Goal: Transaction & Acquisition: Subscribe to service/newsletter

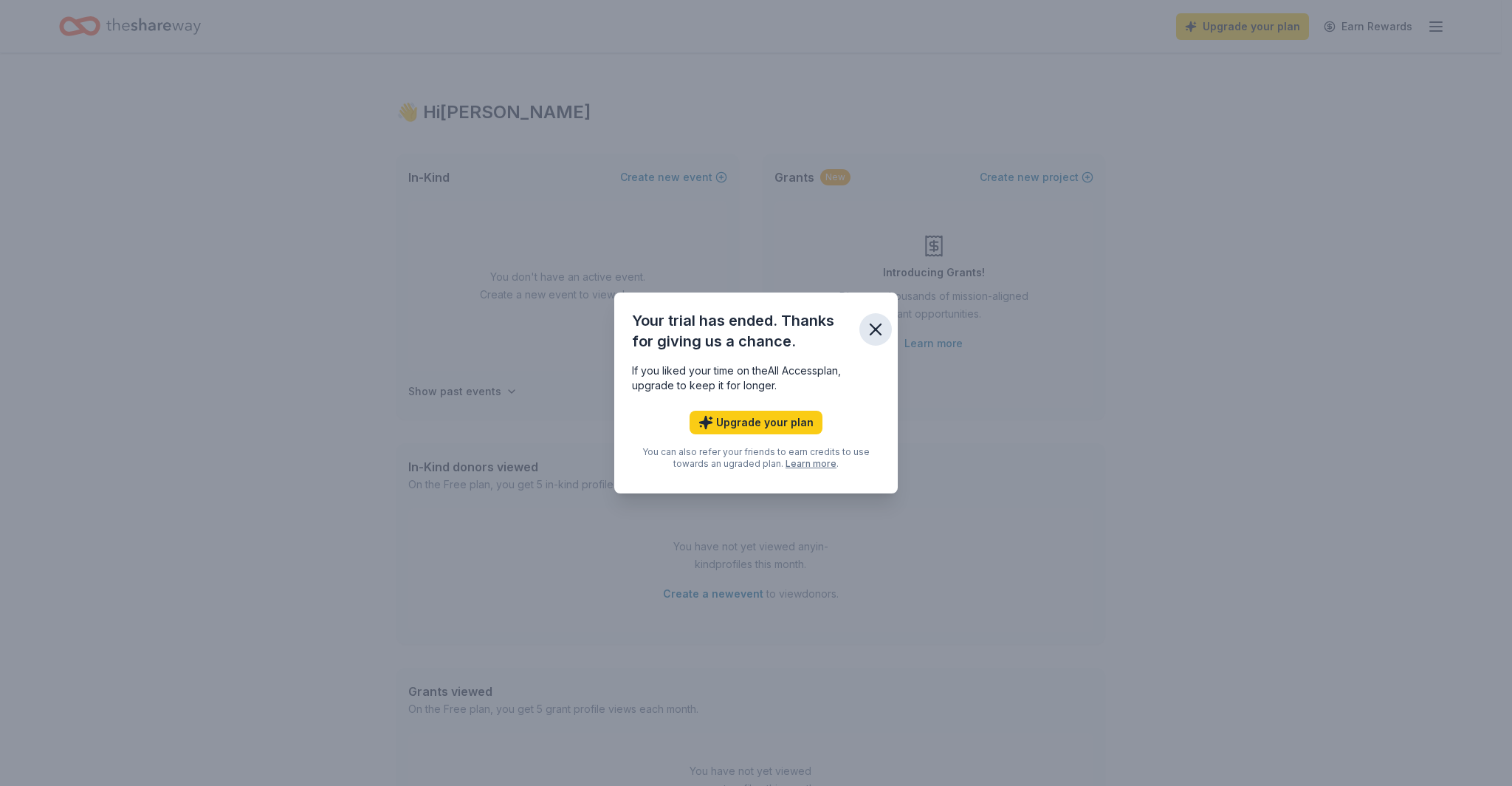
click at [876, 329] on icon "button" at bounding box center [875, 329] width 10 height 10
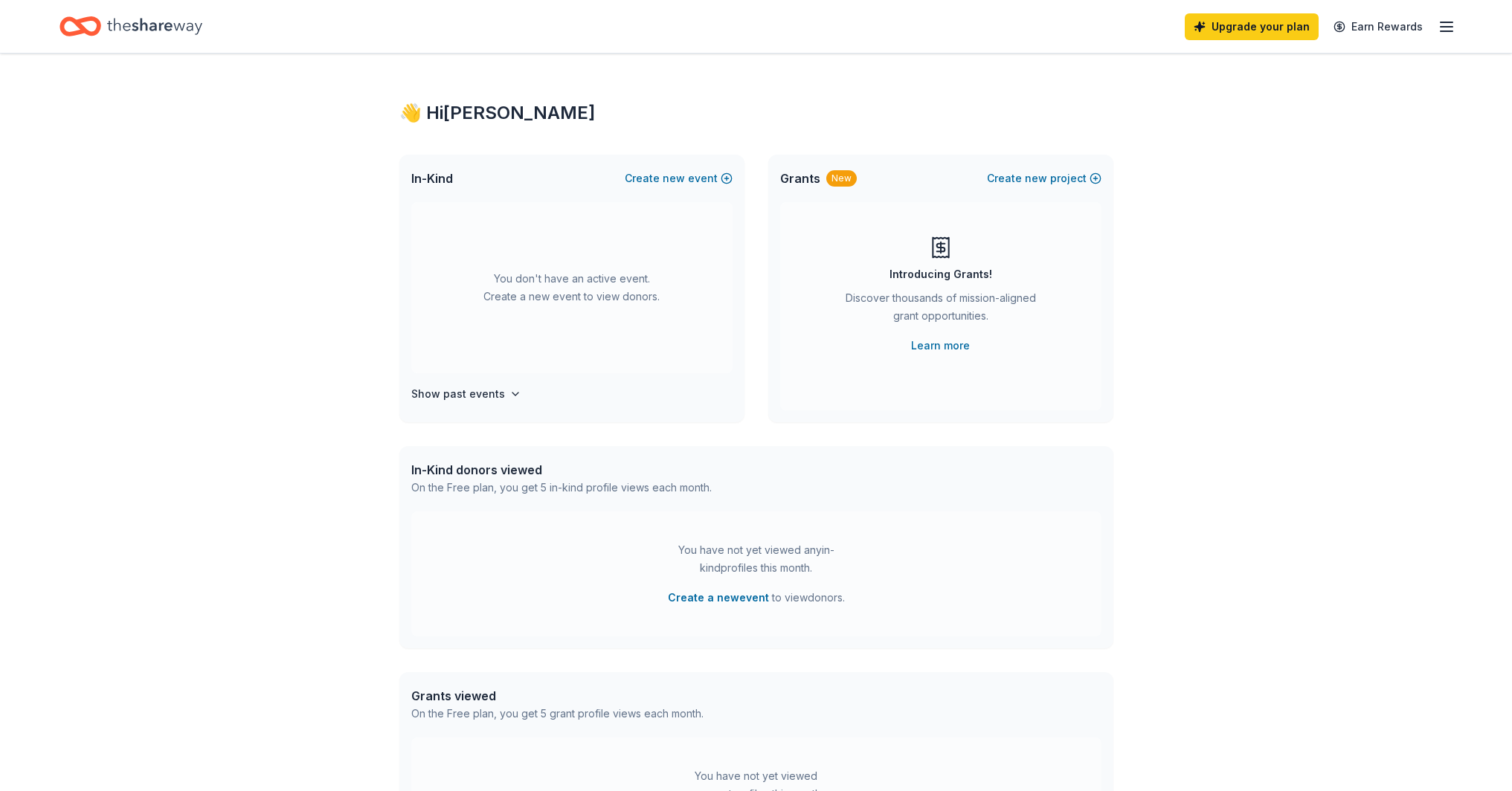
click at [1449, 27] on icon "button" at bounding box center [1446, 26] width 17 height 17
click at [1268, 113] on link "Account" at bounding box center [1268, 115] width 47 height 15
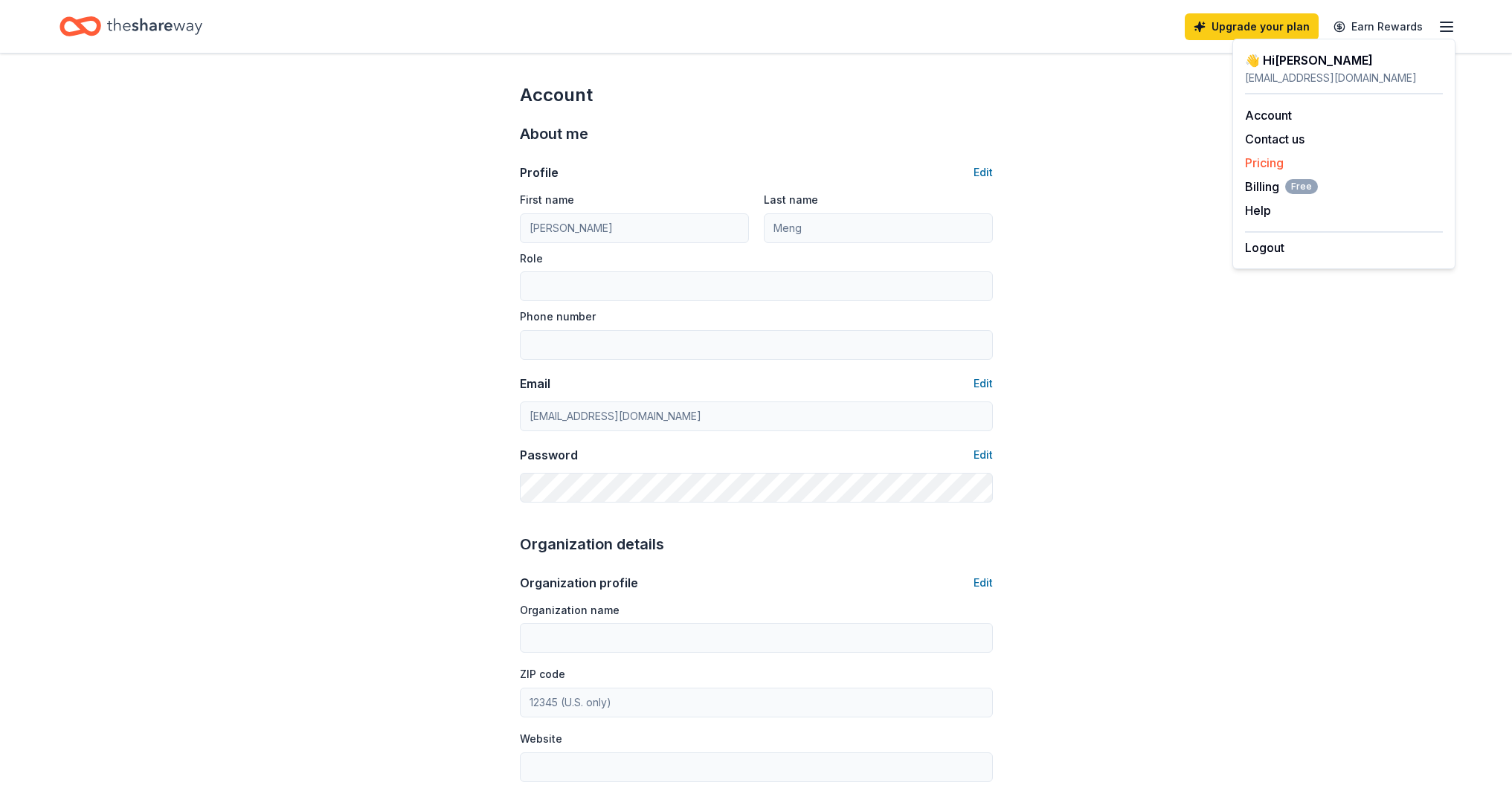
click at [1261, 162] on link "Pricing" at bounding box center [1264, 163] width 39 height 15
click at [1443, 22] on icon "button" at bounding box center [1446, 26] width 17 height 17
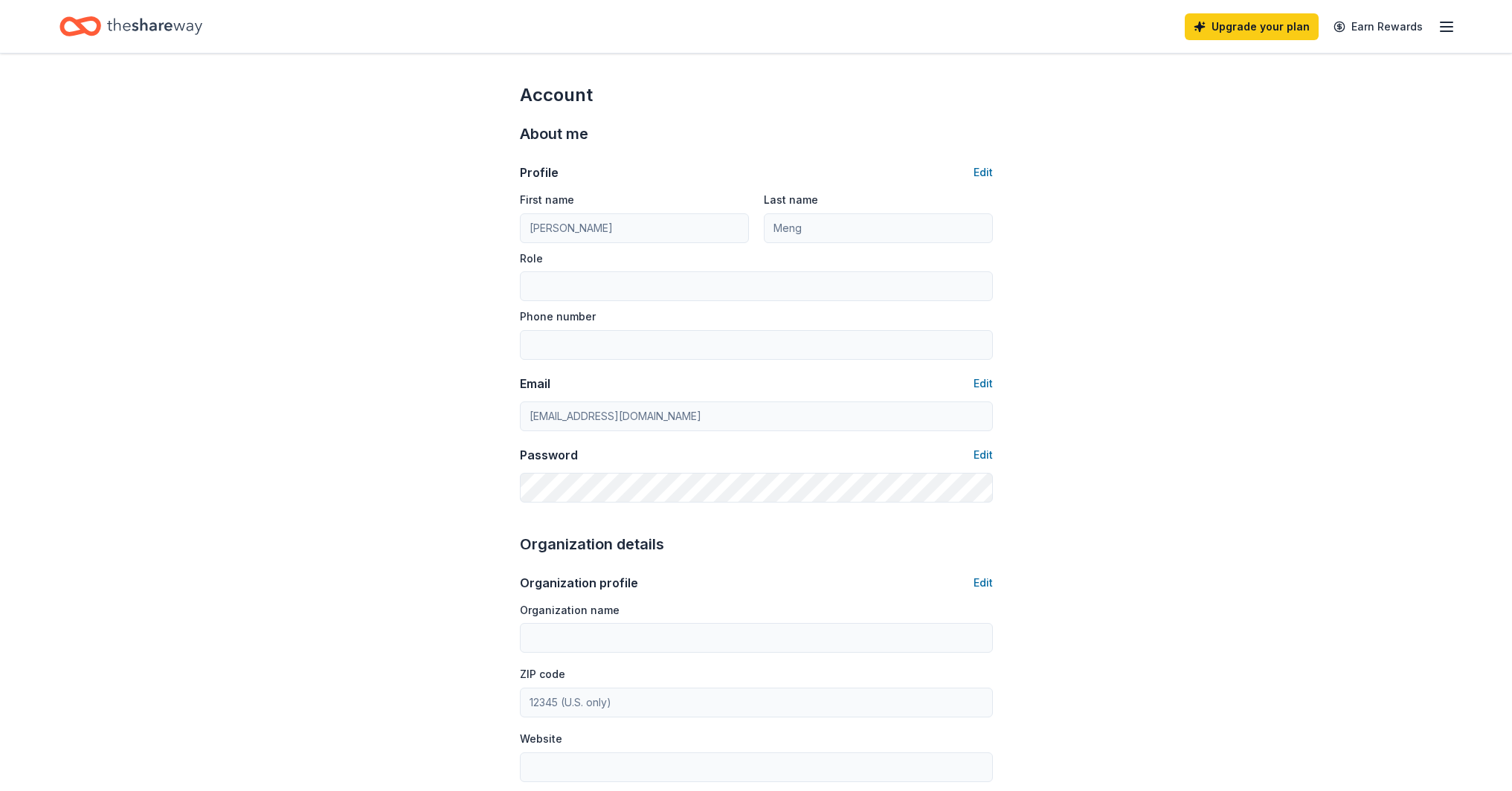
click at [1445, 29] on icon "button" at bounding box center [1446, 26] width 17 height 17
click at [1278, 116] on link "Account" at bounding box center [1268, 115] width 47 height 15
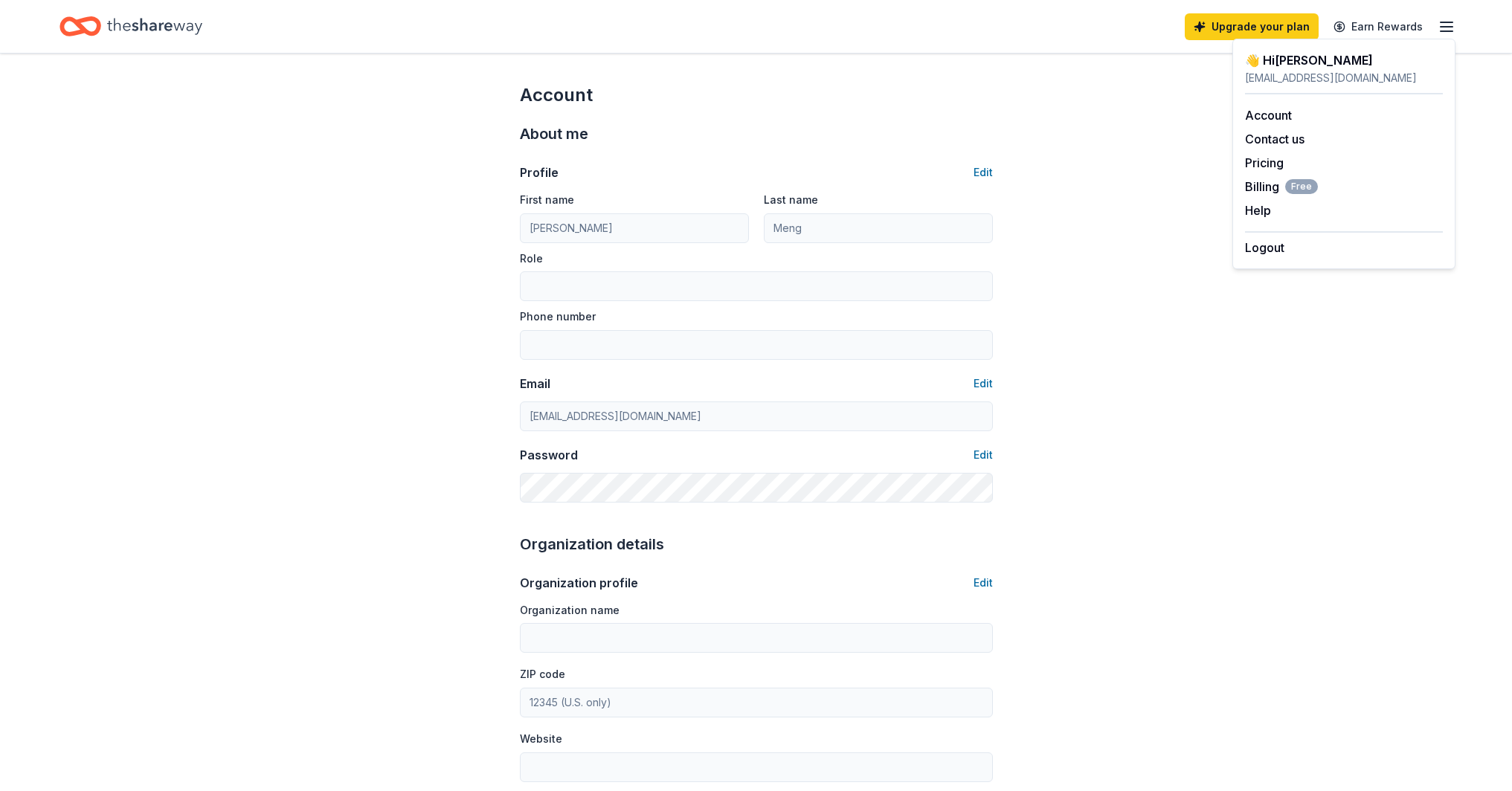
click at [137, 32] on icon "Home" at bounding box center [155, 26] width 95 height 30
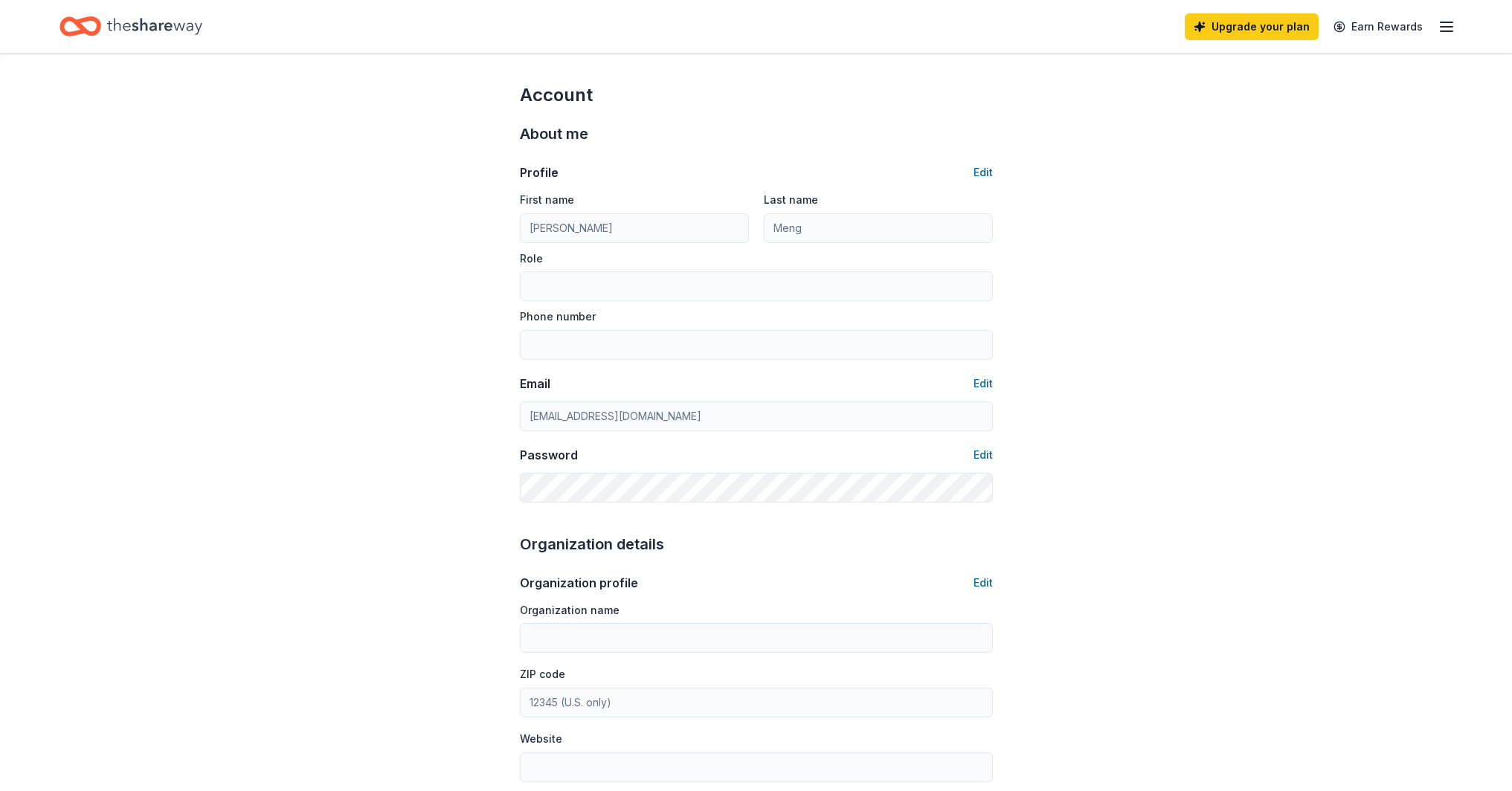
click at [91, 28] on icon "Home" at bounding box center [80, 26] width 41 height 35
click at [133, 28] on icon "Home" at bounding box center [155, 26] width 95 height 30
click at [125, 28] on icon "Home" at bounding box center [155, 26] width 95 height 30
click at [124, 29] on icon "Home" at bounding box center [155, 25] width 95 height 17
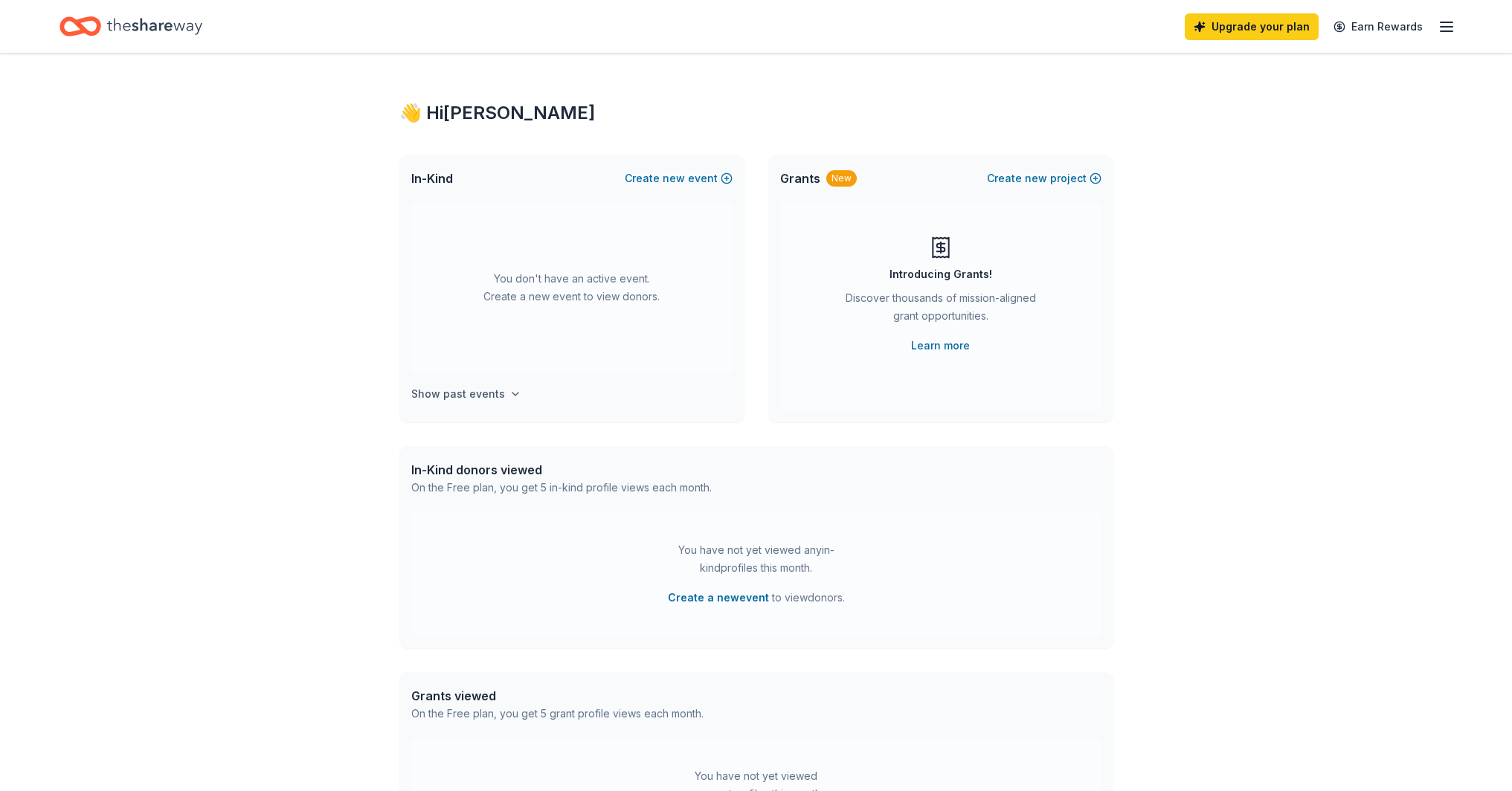
click at [510, 393] on icon "button" at bounding box center [515, 394] width 12 height 12
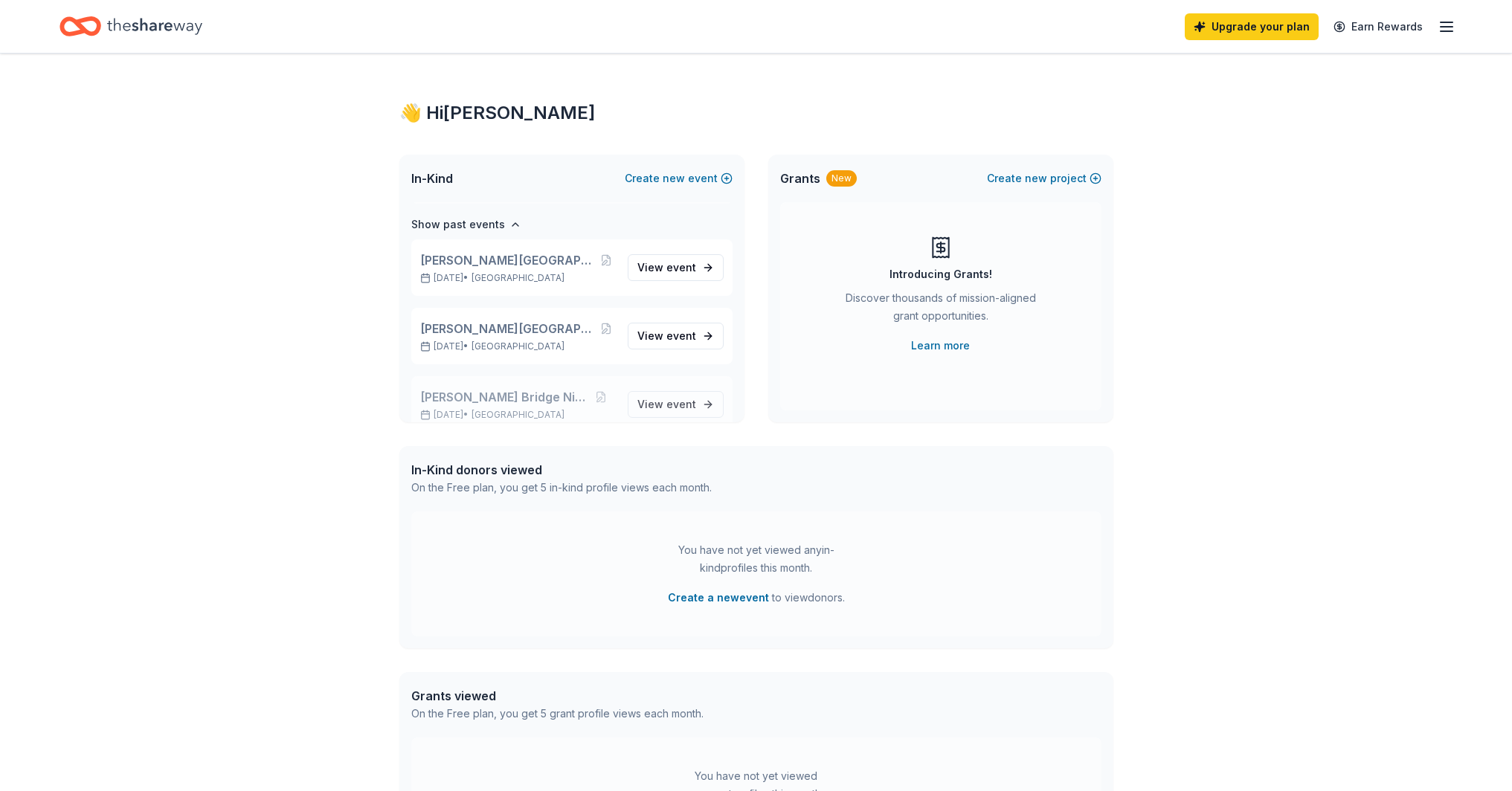
scroll to position [171, 0]
click at [521, 262] on span "[PERSON_NAME][GEOGRAPHIC_DATA] Night 2025" at bounding box center [509, 259] width 178 height 17
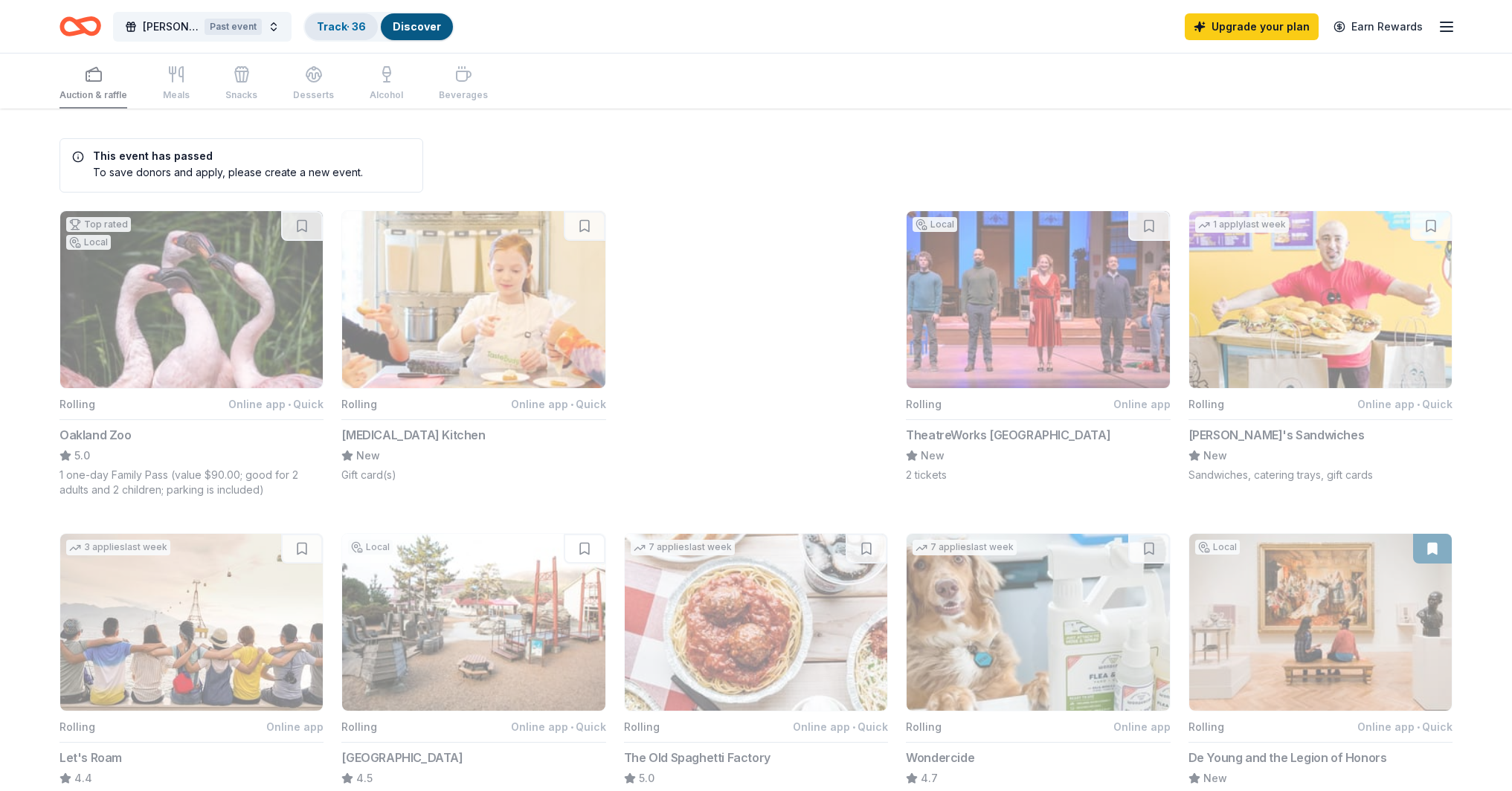
click at [343, 30] on link "Track · 36" at bounding box center [341, 26] width 49 height 13
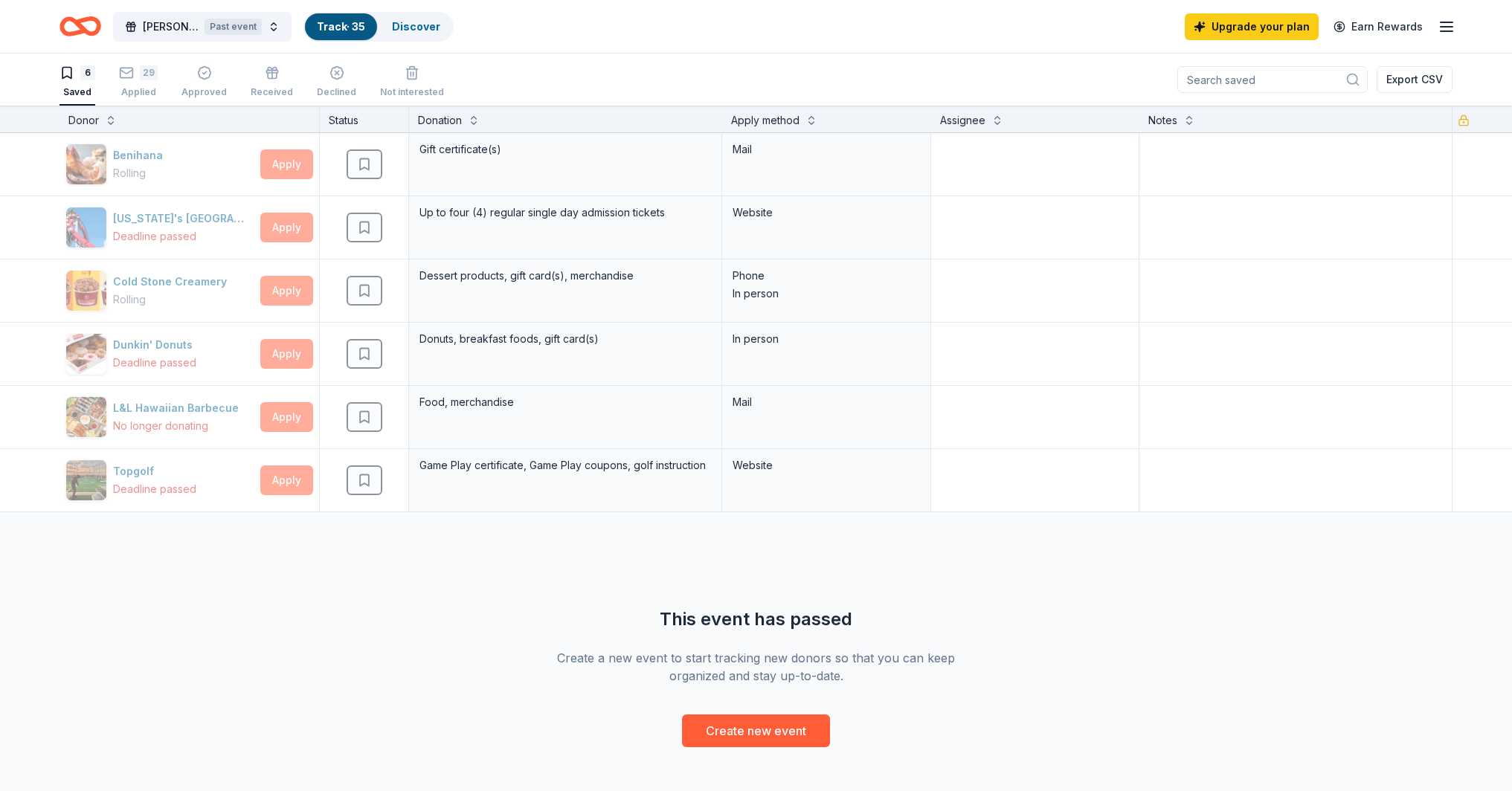
click at [1448, 31] on icon "button" at bounding box center [1446, 26] width 17 height 17
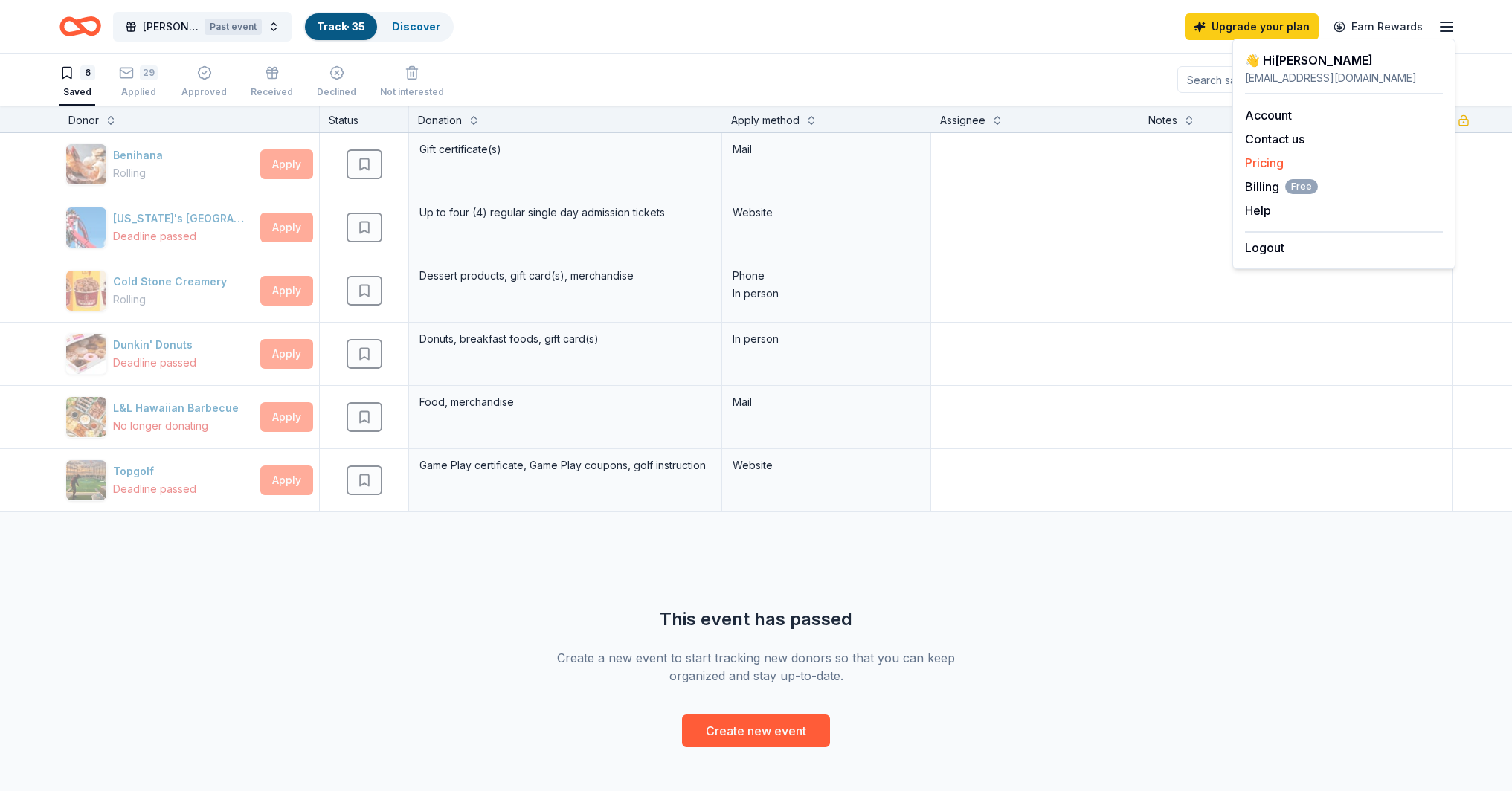
click at [1273, 159] on link "Pricing" at bounding box center [1264, 163] width 39 height 15
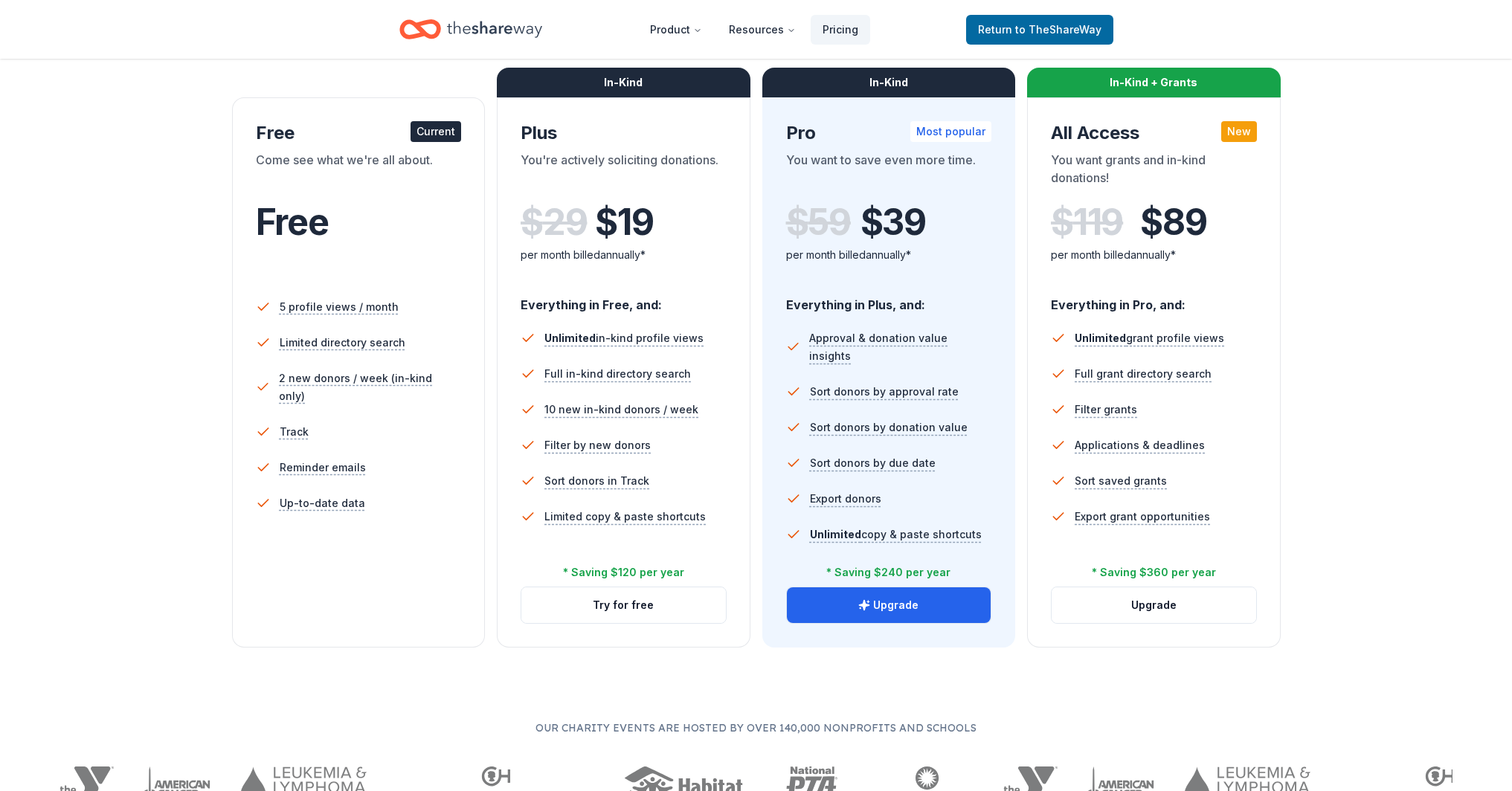
scroll to position [225, 0]
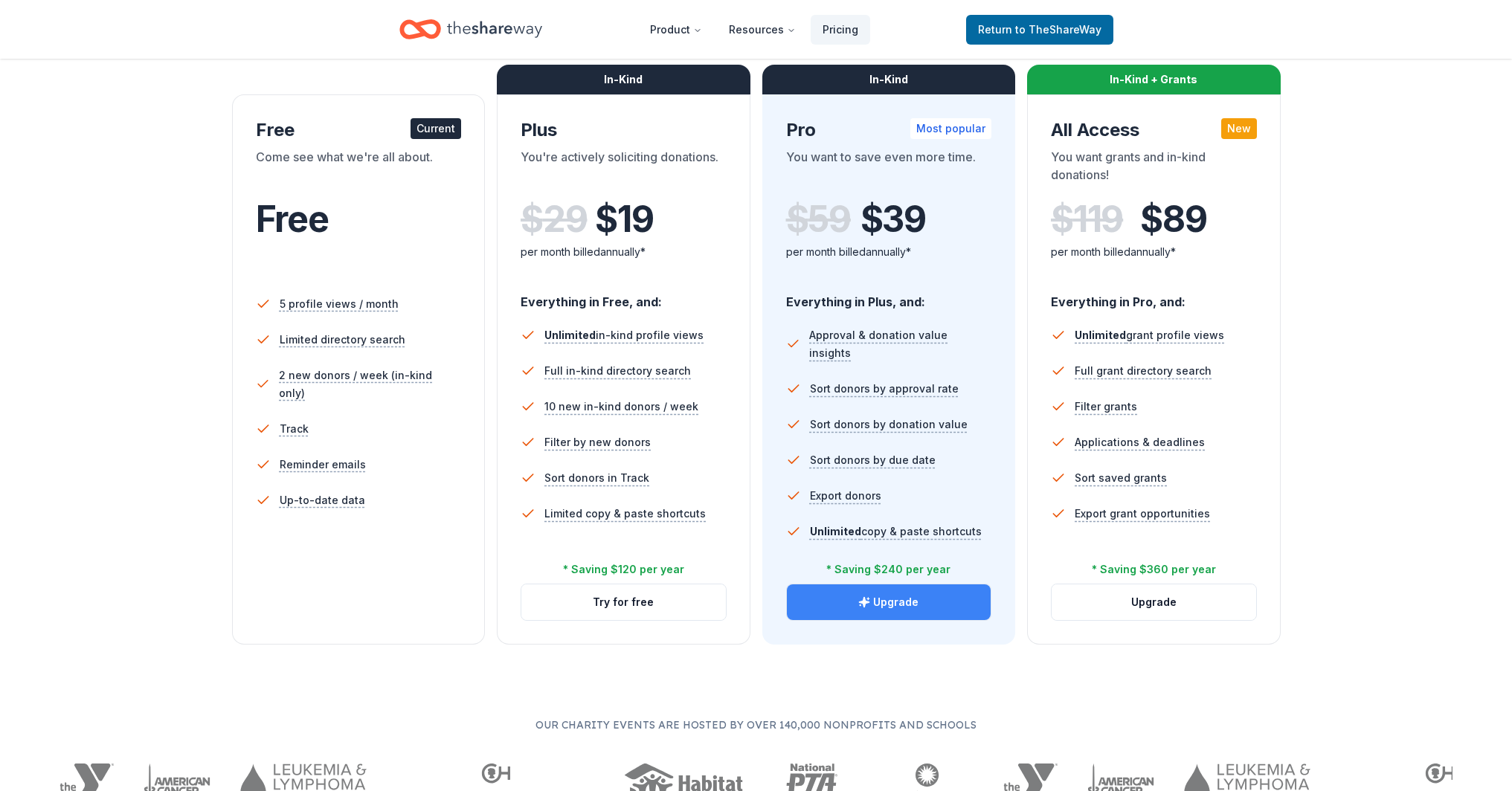
click at [891, 607] on button "Upgrade" at bounding box center [889, 602] width 205 height 36
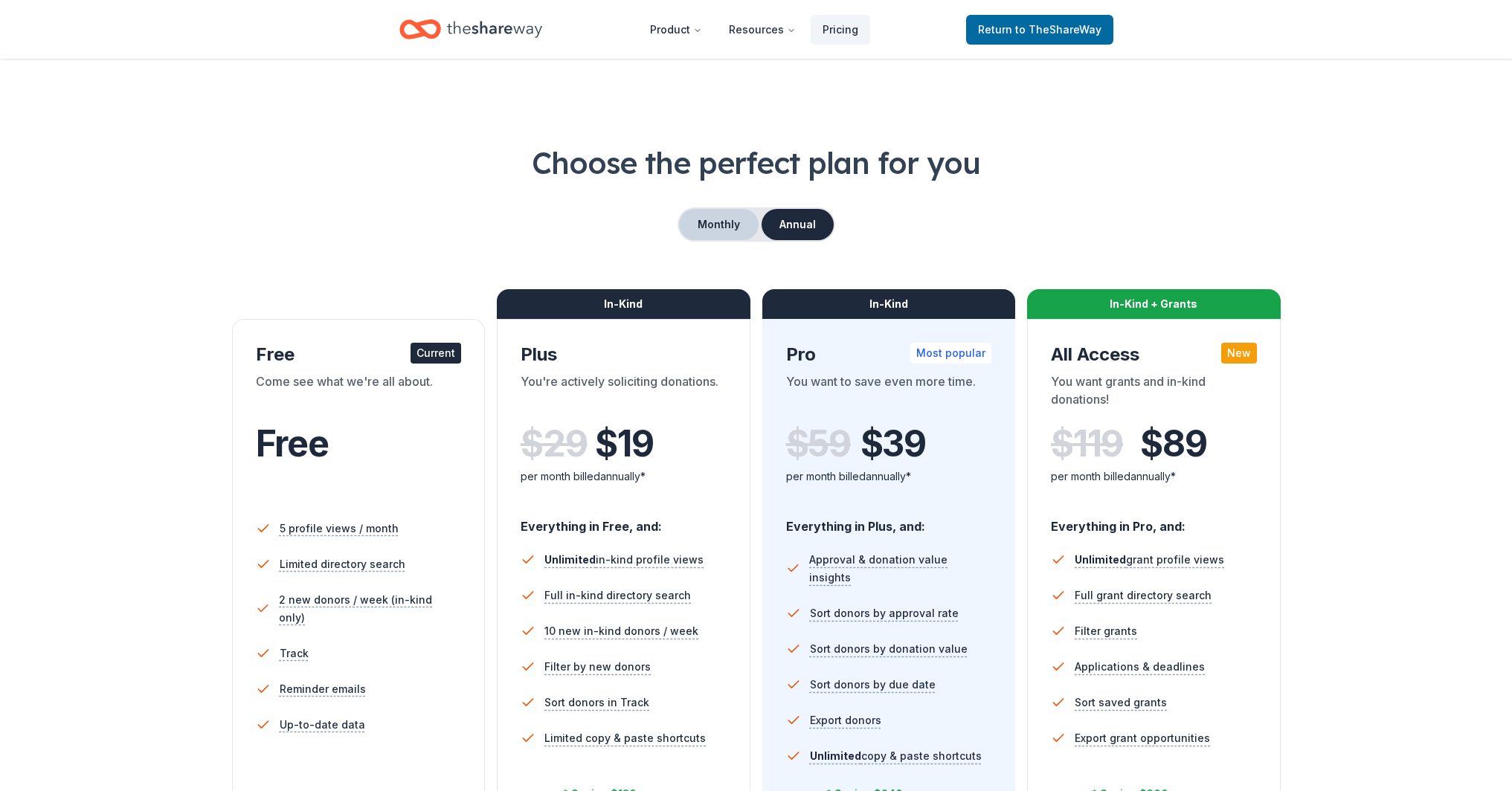
click at [729, 221] on button "Monthly" at bounding box center [719, 224] width 79 height 31
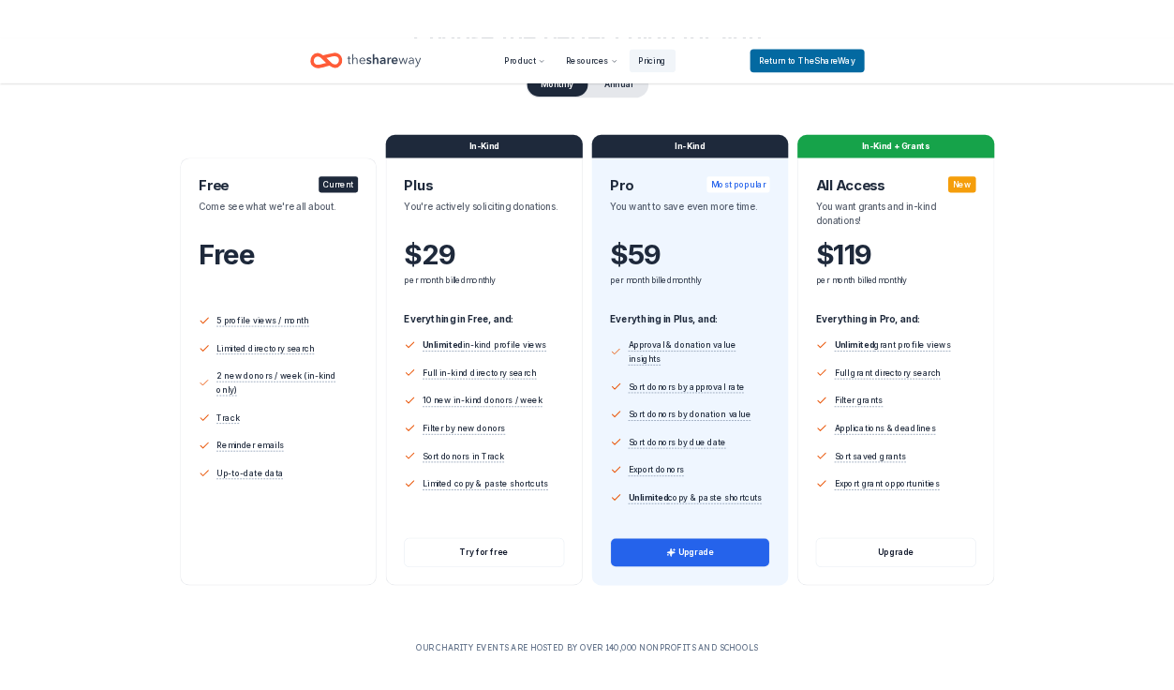
scroll to position [226, 0]
